Goal: Transaction & Acquisition: Purchase product/service

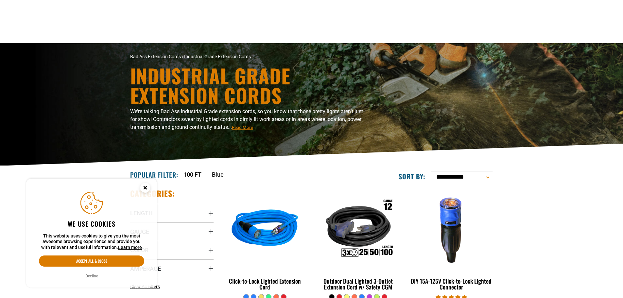
click at [384, 192] on img at bounding box center [358, 229] width 82 height 75
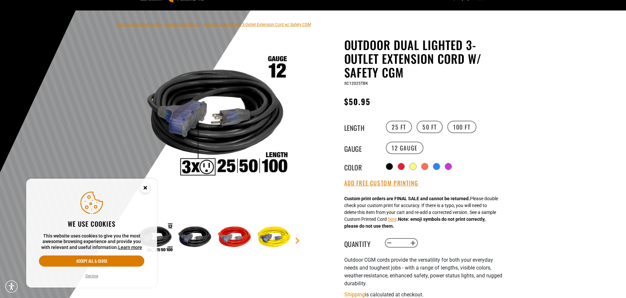
click at [146, 189] on icon "Cookie Consent" at bounding box center [145, 187] width 2 height 2
